Goal: Transaction & Acquisition: Purchase product/service

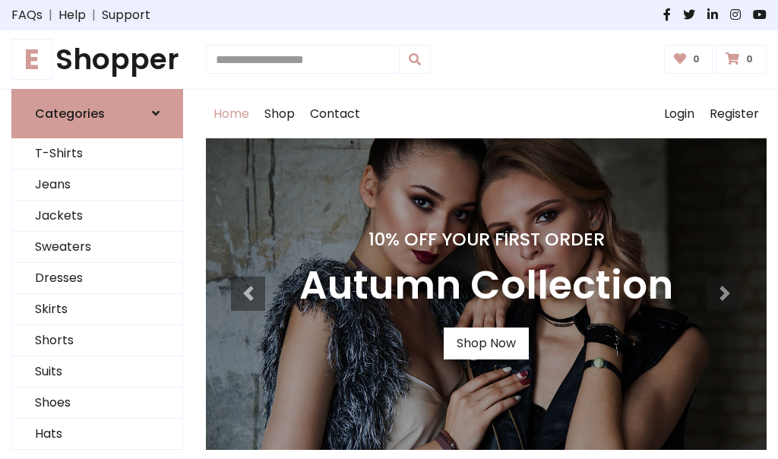
click at [389, 230] on h4 "10% Off Your First Order" at bounding box center [486, 239] width 374 height 21
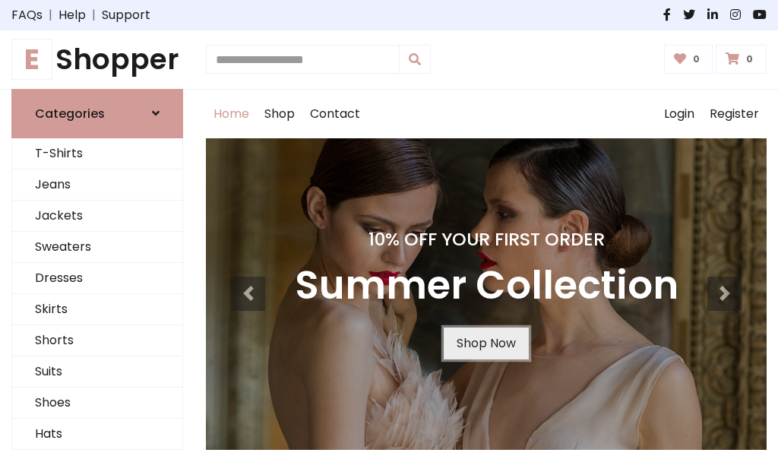
click at [486, 343] on link "Shop Now" at bounding box center [486, 344] width 85 height 32
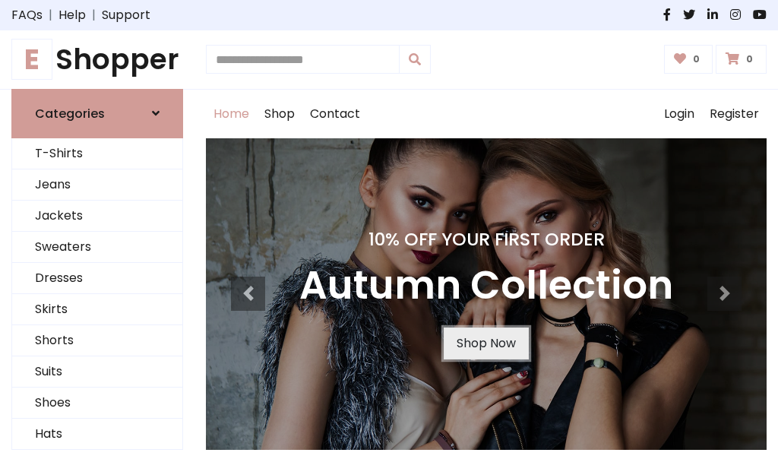
click at [486, 343] on link "Shop Now" at bounding box center [486, 344] width 85 height 32
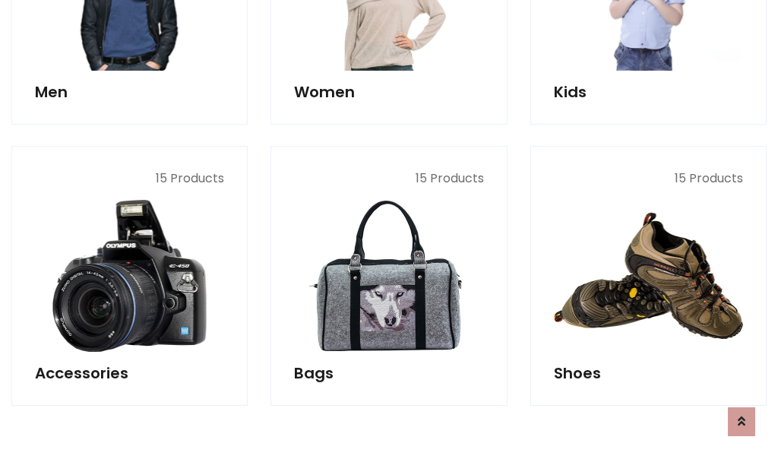
scroll to position [1516, 0]
